Goal: Task Accomplishment & Management: Manage account settings

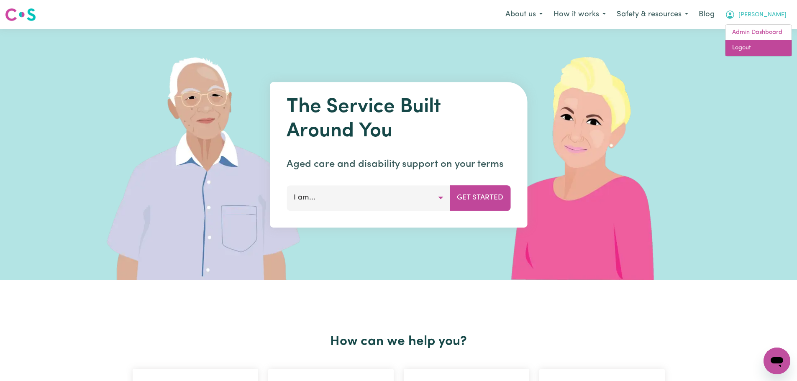
click at [770, 47] on link "Logout" at bounding box center [758, 48] width 66 height 16
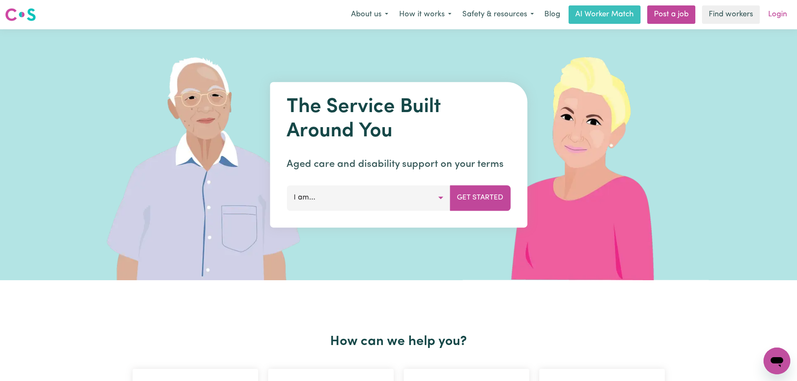
click at [779, 16] on link "Login" at bounding box center [777, 14] width 29 height 18
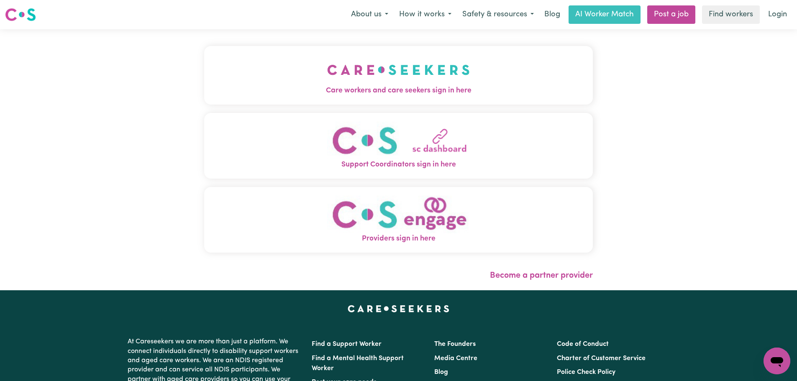
click at [327, 68] on img "Care workers and care seekers sign in here" at bounding box center [398, 69] width 143 height 31
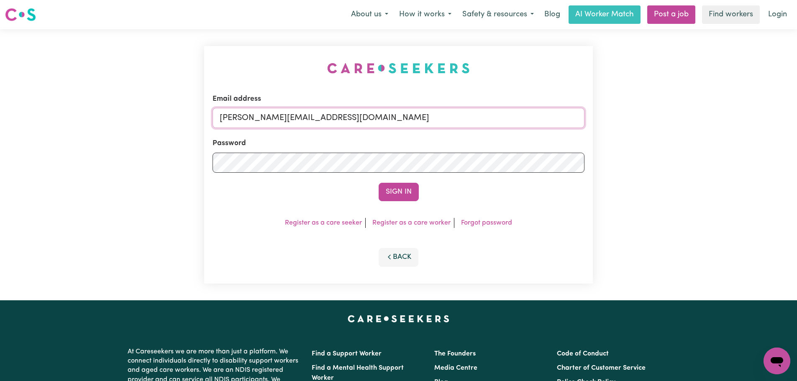
drag, startPoint x: 406, startPoint y: 123, endPoint x: 397, endPoint y: 129, distance: 11.4
click at [406, 123] on input "lindsay+engage@careseekers.com.au" at bounding box center [399, 118] width 372 height 20
drag, startPoint x: 307, startPoint y: 112, endPoint x: 264, endPoint y: 112, distance: 42.7
click at [264, 112] on input "superuser~ r.uremovic@gmail.com" at bounding box center [399, 118] width 372 height 20
type input "superuser~r.uremovic@gmail.com"
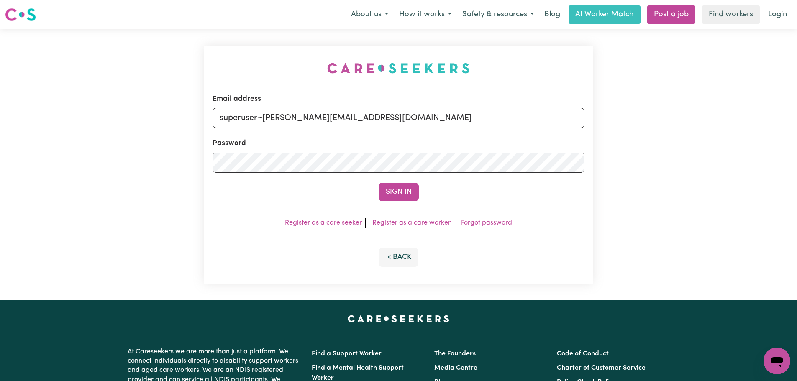
click at [379, 183] on button "Sign In" at bounding box center [399, 192] width 40 height 18
